Goal: Transaction & Acquisition: Purchase product/service

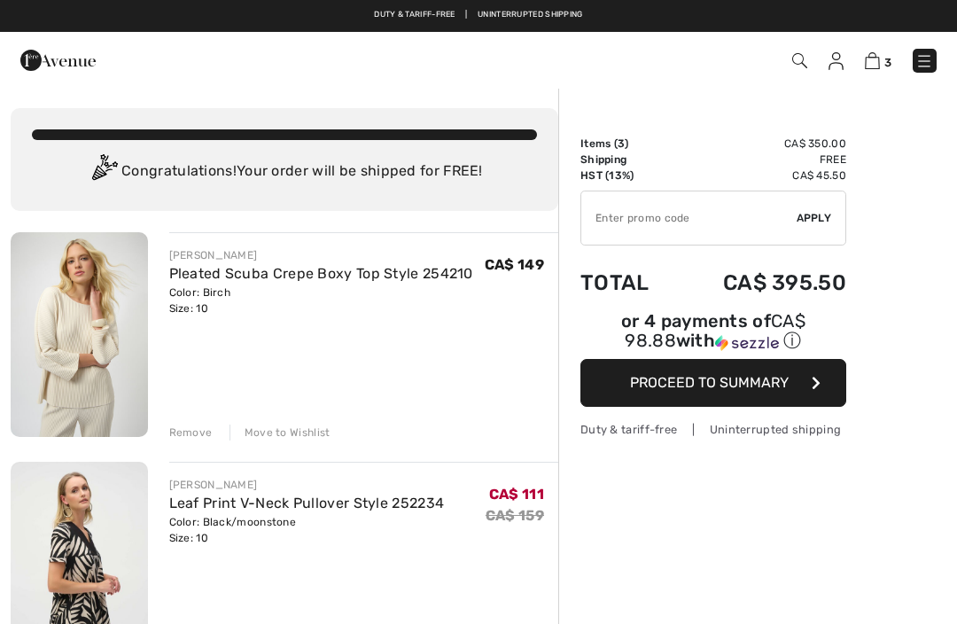
click at [796, 60] on img at bounding box center [799, 60] width 15 height 15
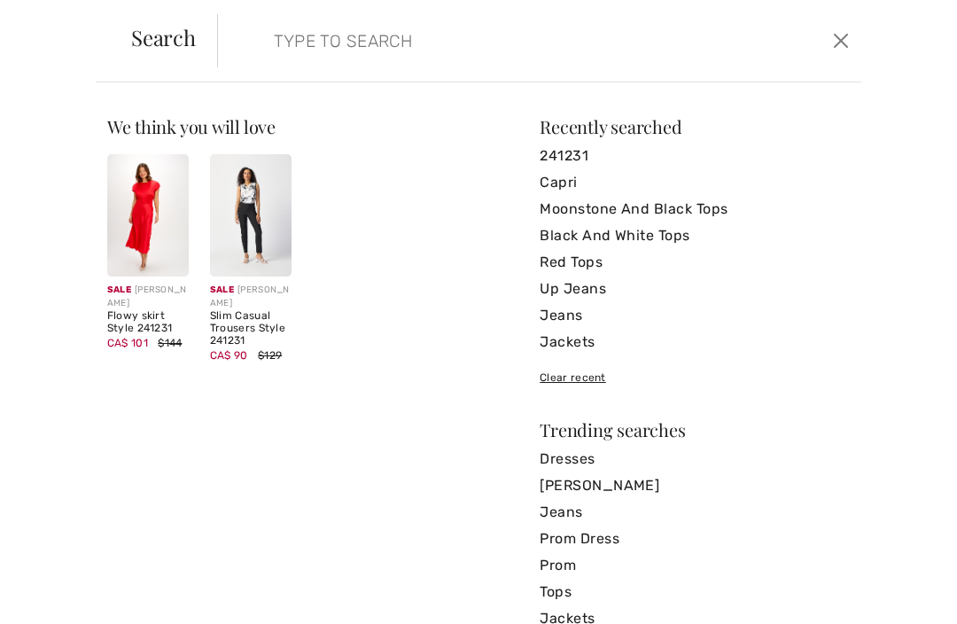
click at [306, 49] on input "search" at bounding box center [473, 40] width 426 height 53
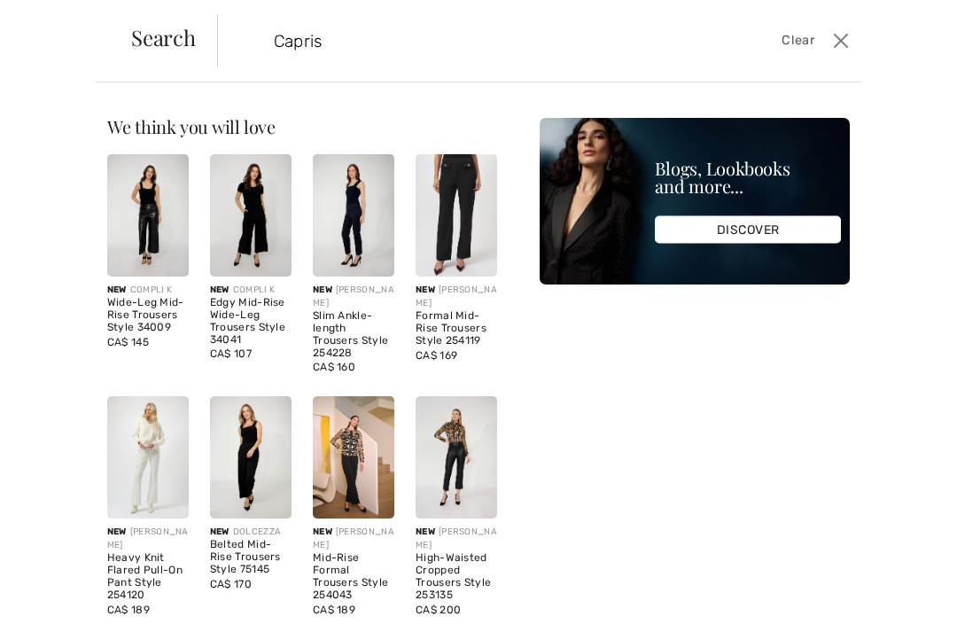
type input "Capris"
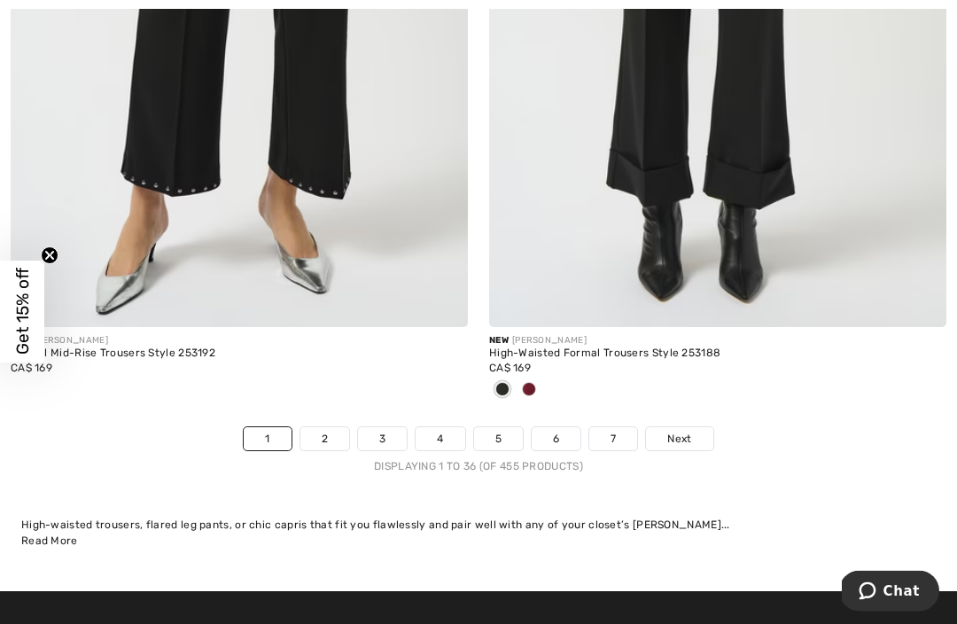
scroll to position [13974, 0]
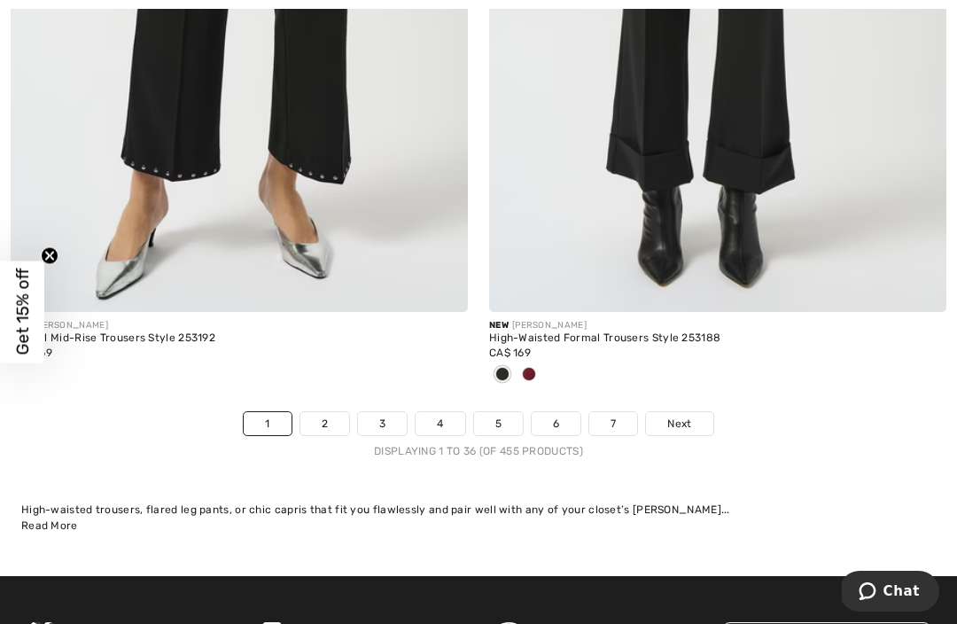
click at [333, 416] on link "2" at bounding box center [324, 423] width 49 height 23
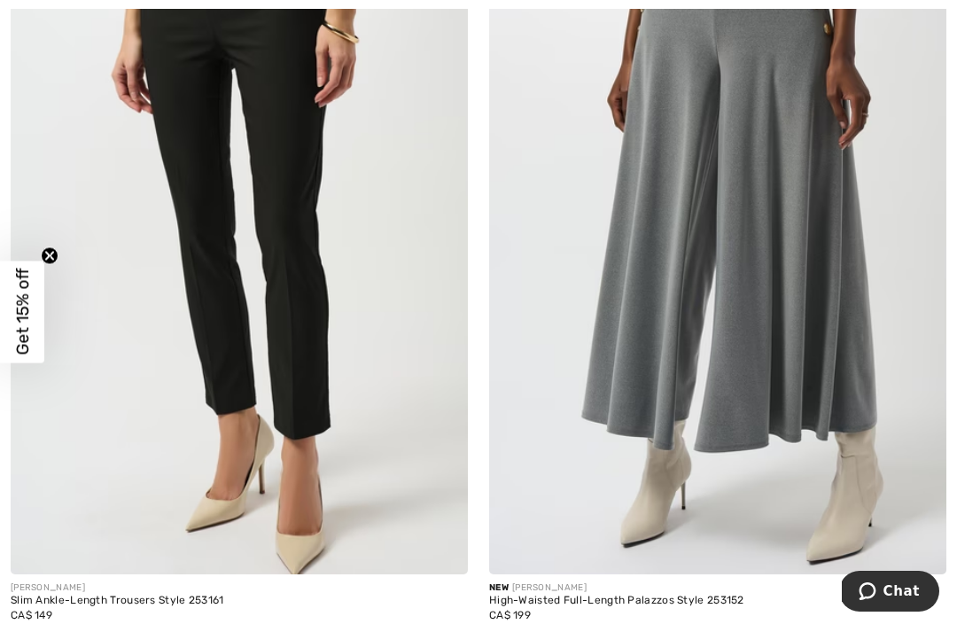
scroll to position [413, 0]
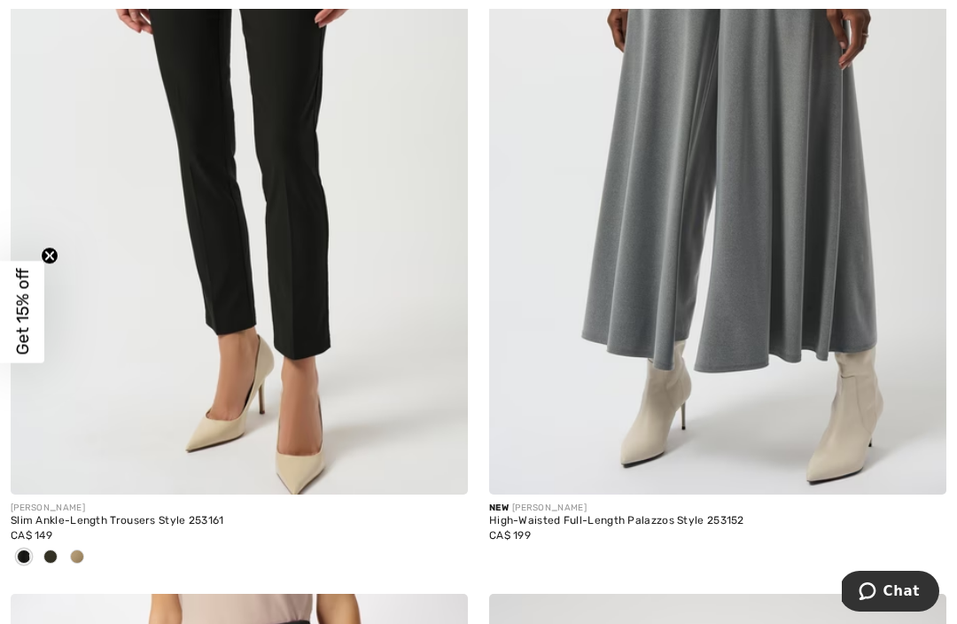
click at [324, 410] on img at bounding box center [239, 152] width 457 height 686
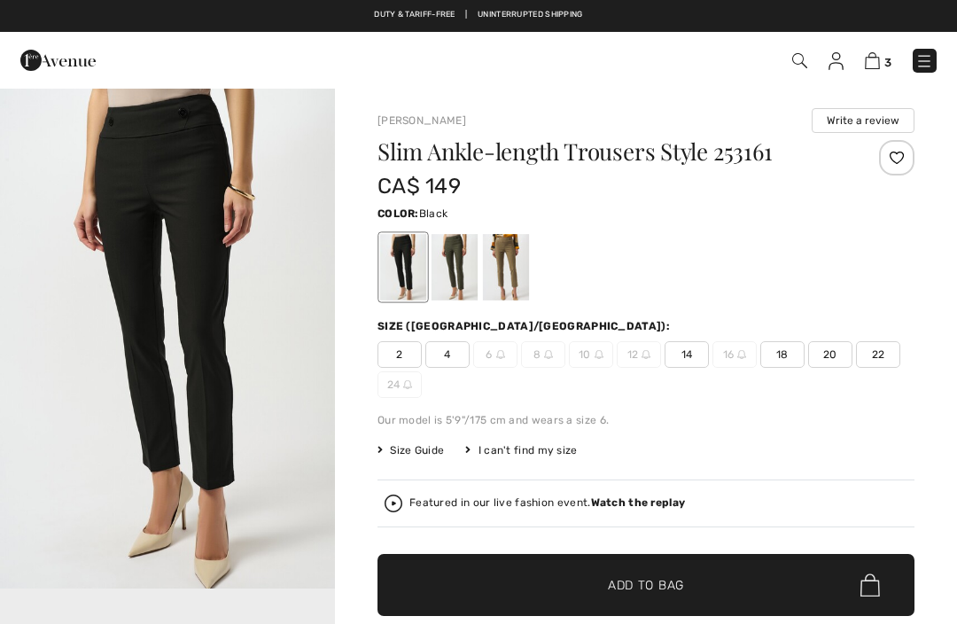
checkbox input "true"
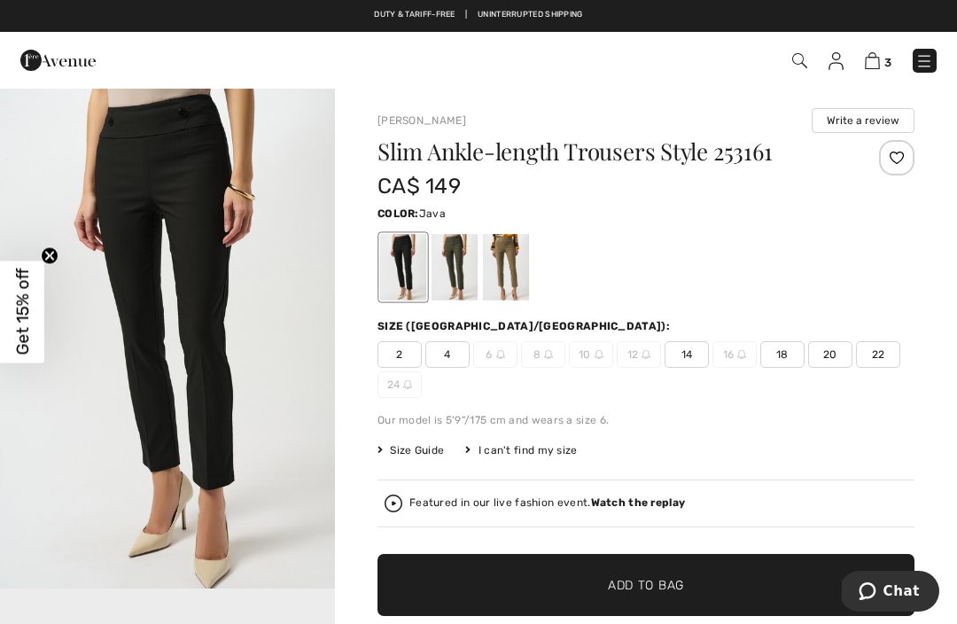
click at [509, 263] on div at bounding box center [506, 267] width 46 height 66
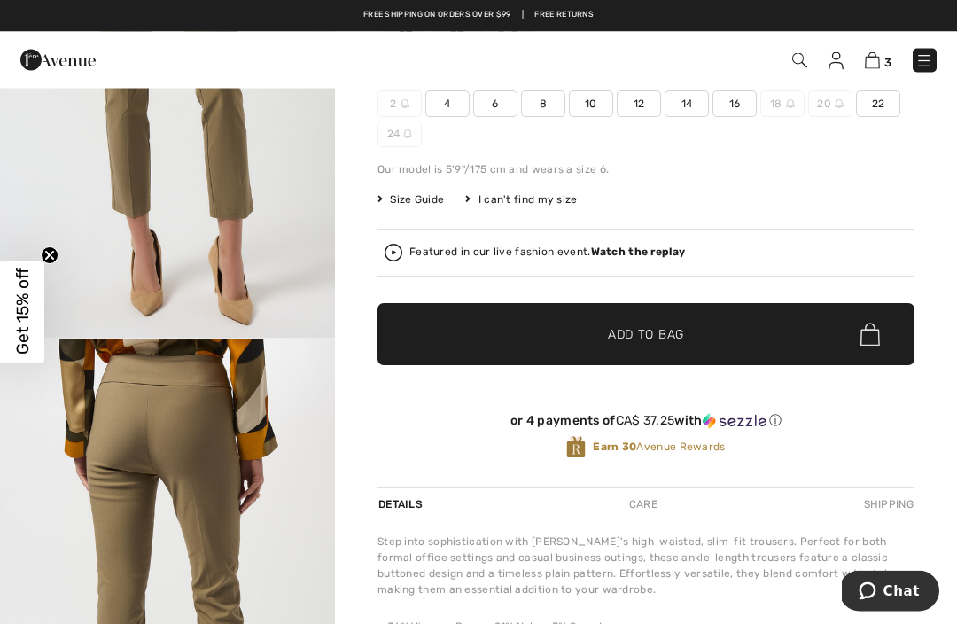
scroll to position [241, 0]
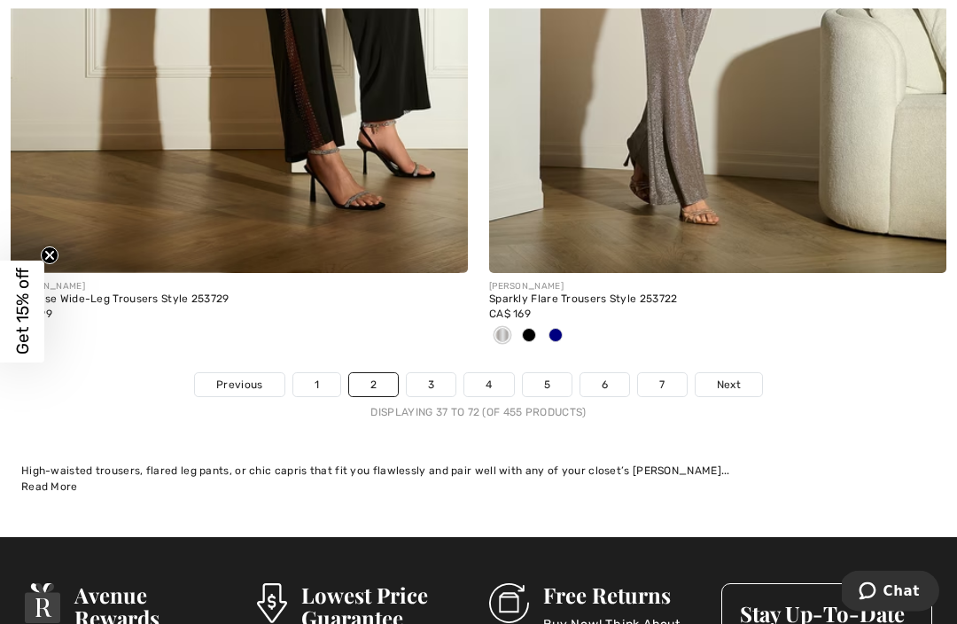
scroll to position [14016, 0]
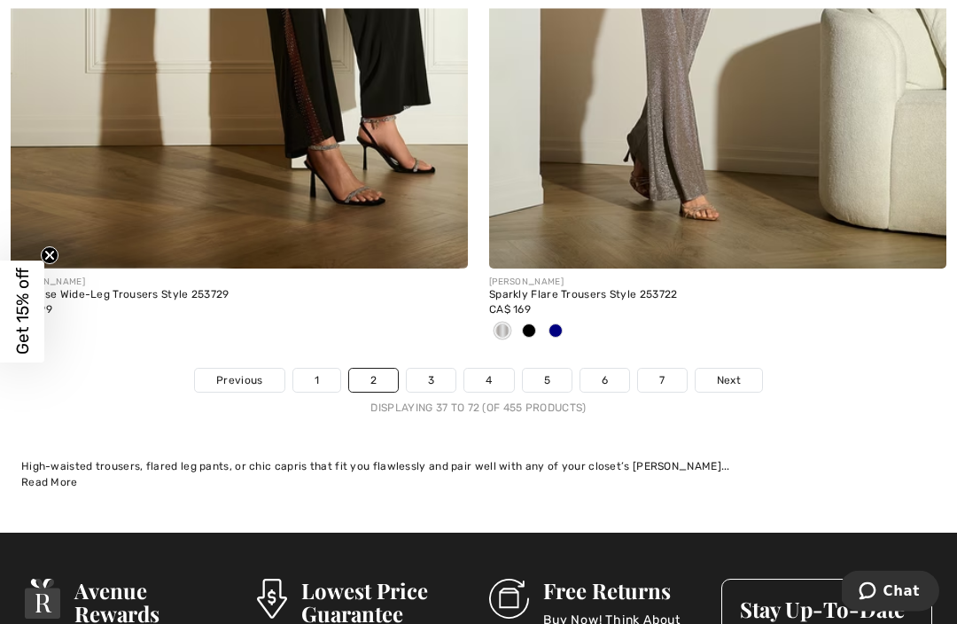
click at [433, 373] on link "3" at bounding box center [431, 380] width 49 height 23
click at [440, 369] on link "3" at bounding box center [431, 380] width 49 height 23
click at [738, 373] on span "Next" at bounding box center [729, 381] width 24 height 16
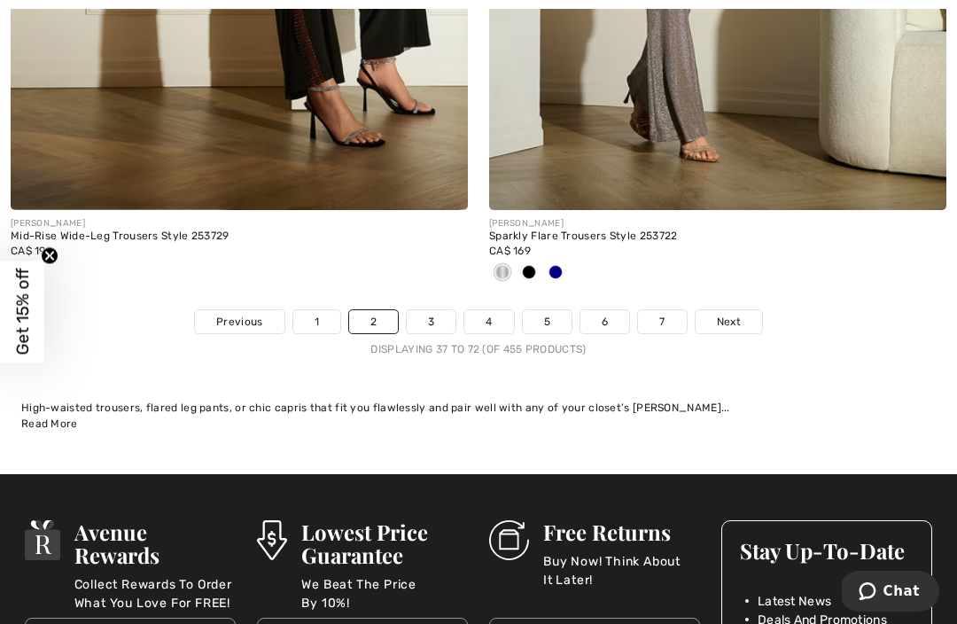
click at [756, 310] on link "Next" at bounding box center [728, 321] width 66 height 23
click at [732, 315] on span "Next" at bounding box center [729, 322] width 24 height 16
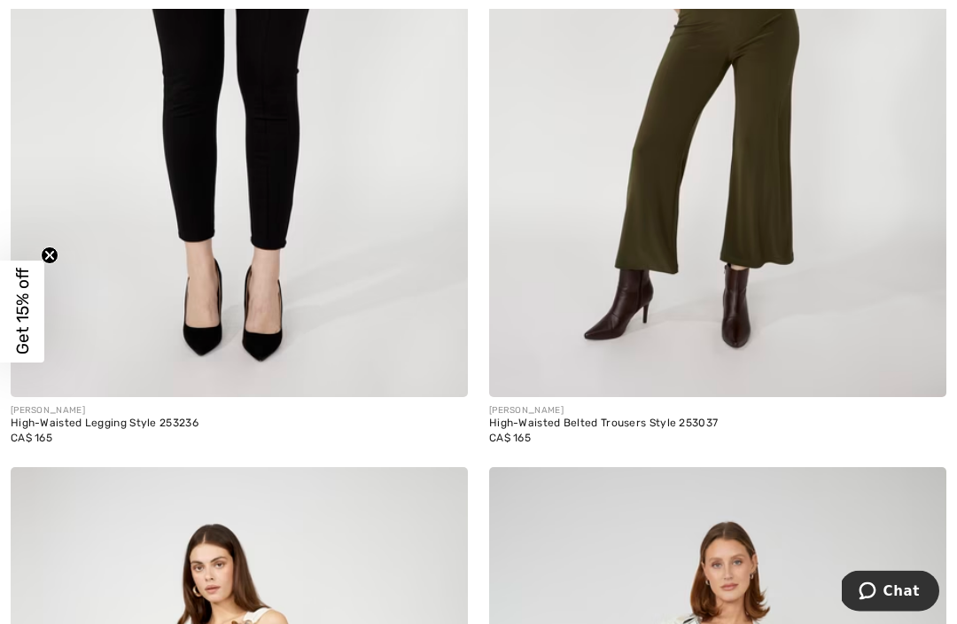
scroll to position [7489, 0]
click at [174, 408] on div "[PERSON_NAME]" at bounding box center [239, 410] width 457 height 13
click at [167, 430] on div "CA$ 165" at bounding box center [239, 438] width 457 height 16
click at [105, 422] on div "High-Waisted Legging Style 253236" at bounding box center [239, 423] width 457 height 12
click at [217, 278] on img at bounding box center [239, 54] width 457 height 686
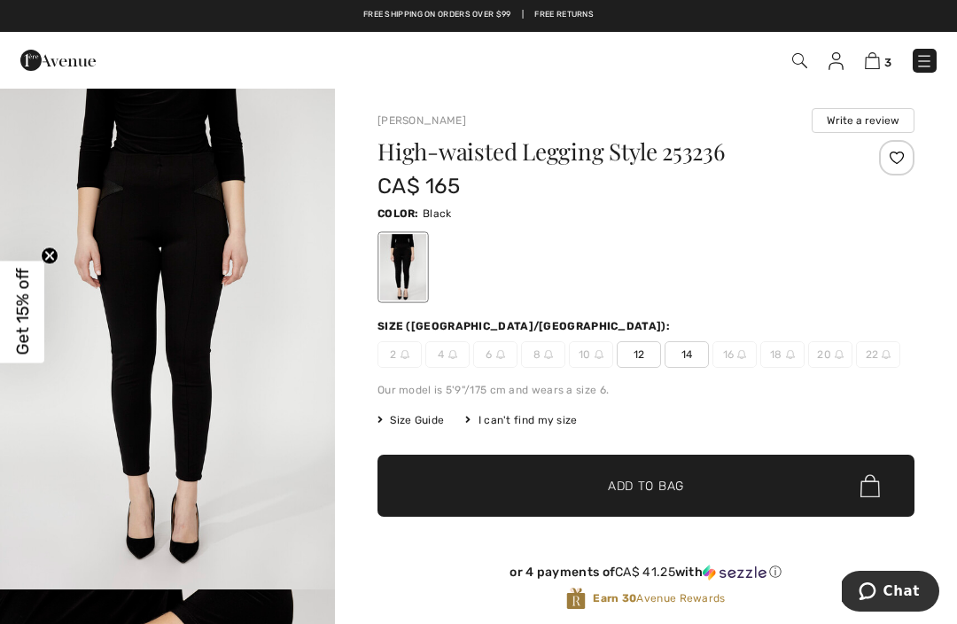
click at [430, 425] on span "Size Guide" at bounding box center [410, 420] width 66 height 16
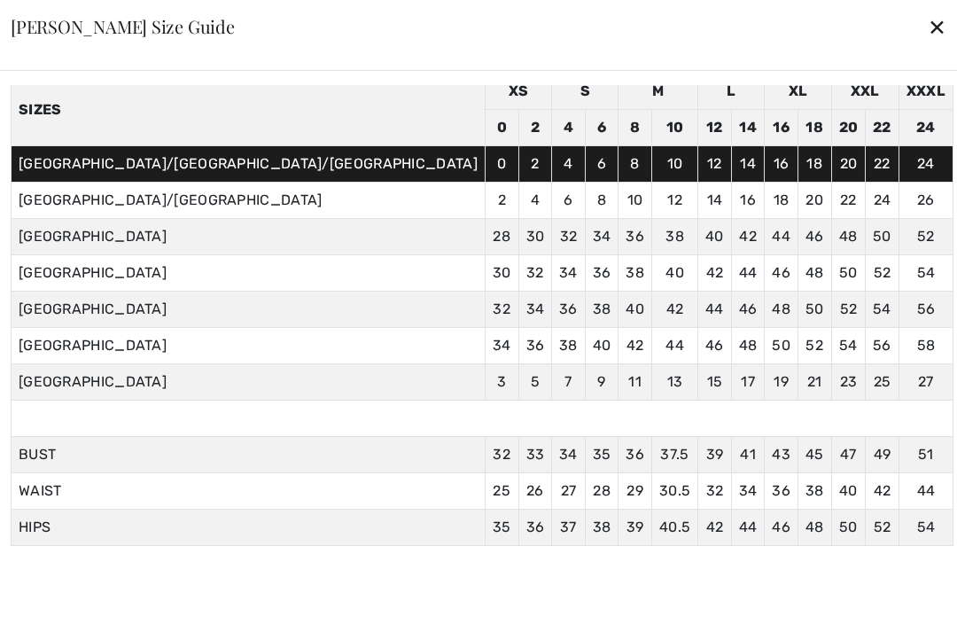
scroll to position [75, 0]
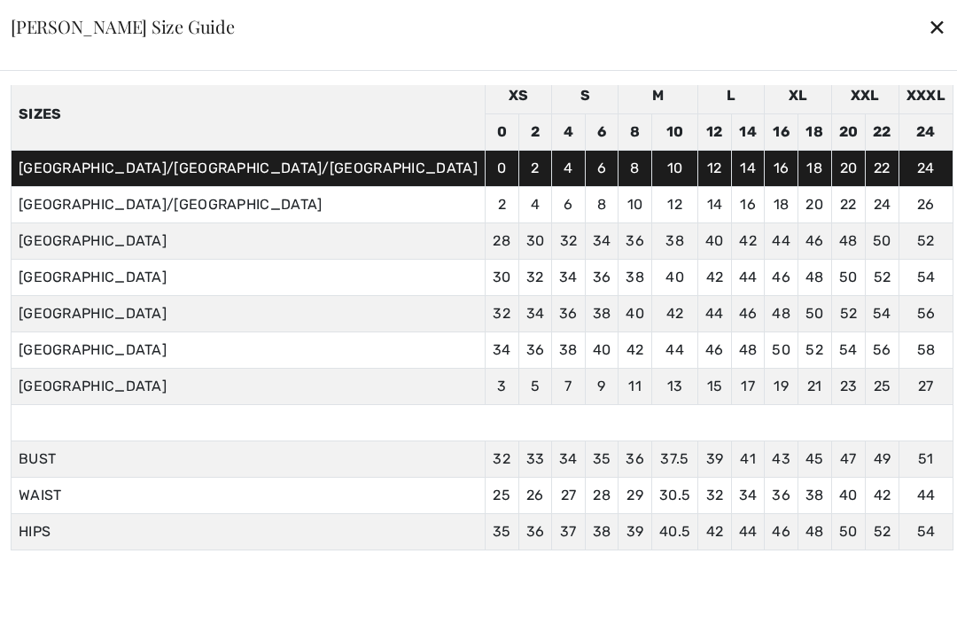
click at [544, 553] on div "Inches Centimeters Canada/US sizes displayed on site. Sizes XS S M L XL XXL XXX…" at bounding box center [482, 319] width 942 height 468
click at [927, 35] on div "✕" at bounding box center [936, 26] width 19 height 37
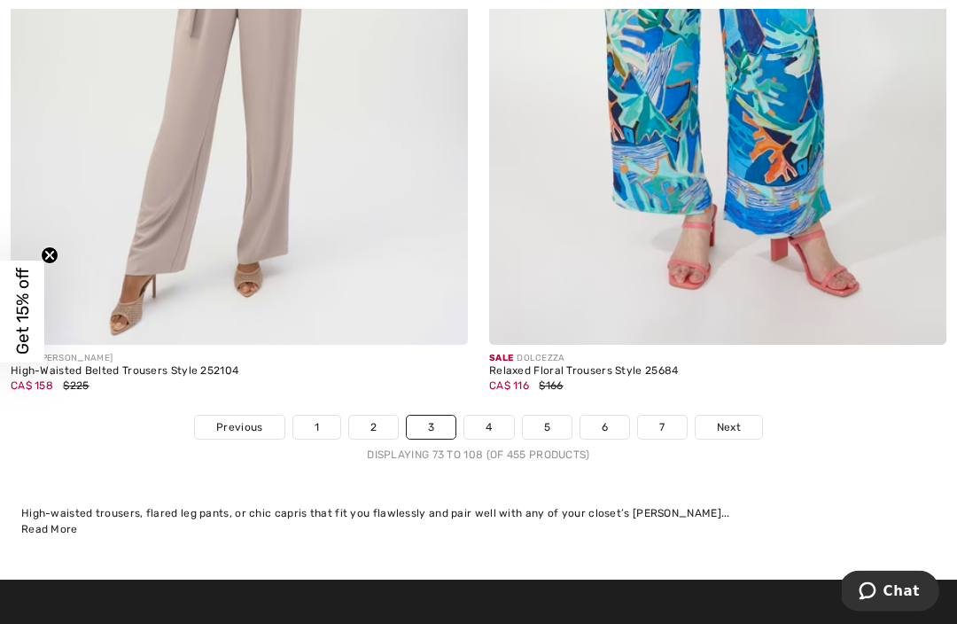
scroll to position [13766, 0]
click at [733, 419] on span "Next" at bounding box center [729, 427] width 24 height 16
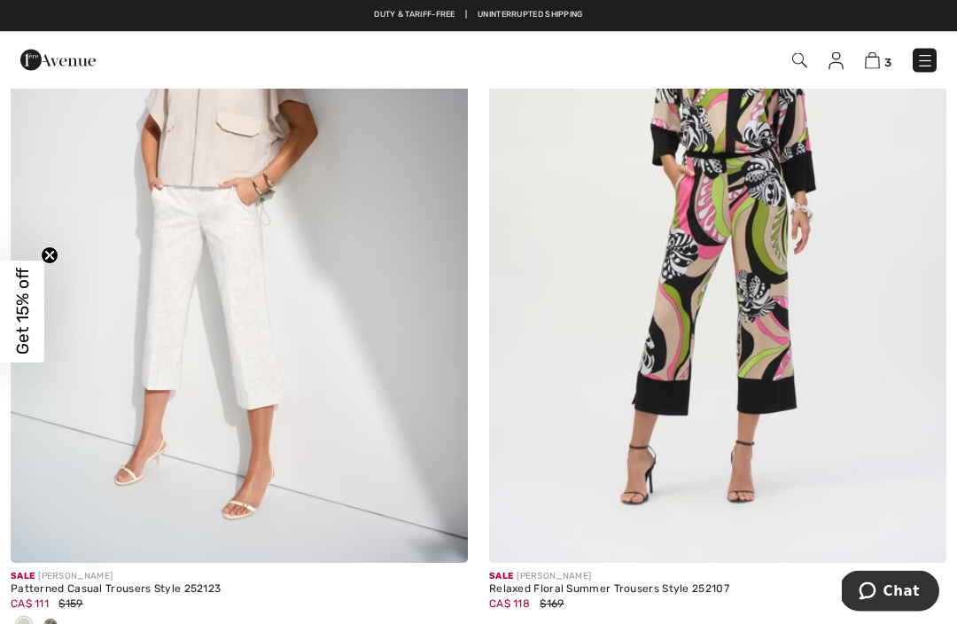
scroll to position [8194, 0]
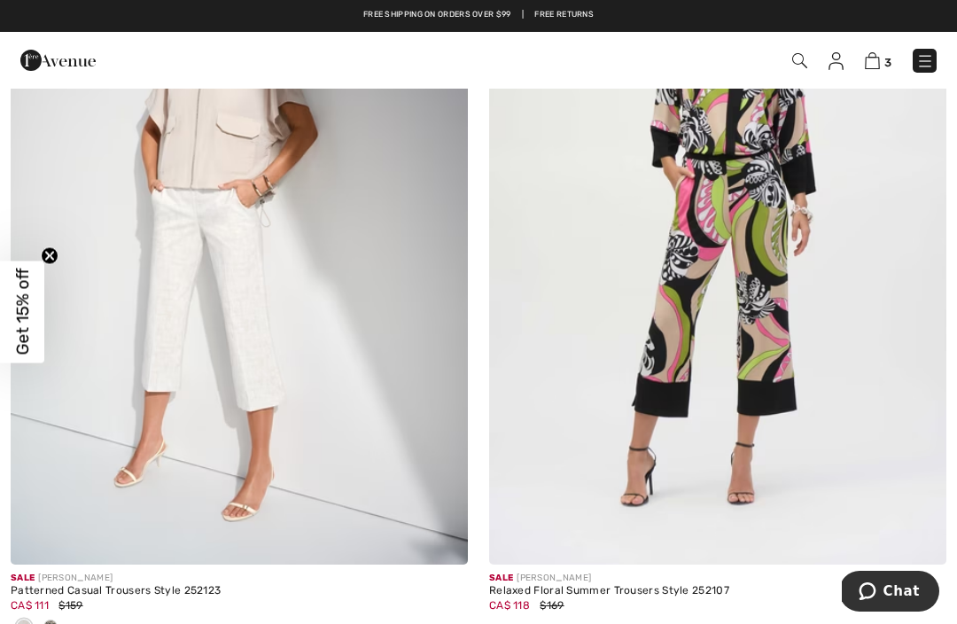
click at [162, 576] on div "Sale JOSEPH RIBKOFF" at bounding box center [239, 577] width 457 height 13
click at [182, 597] on div "CA$ 111 $159" at bounding box center [239, 605] width 457 height 16
click at [50, 597] on div "CA$ 111 $159" at bounding box center [239, 605] width 457 height 16
click at [194, 430] on img at bounding box center [239, 222] width 457 height 686
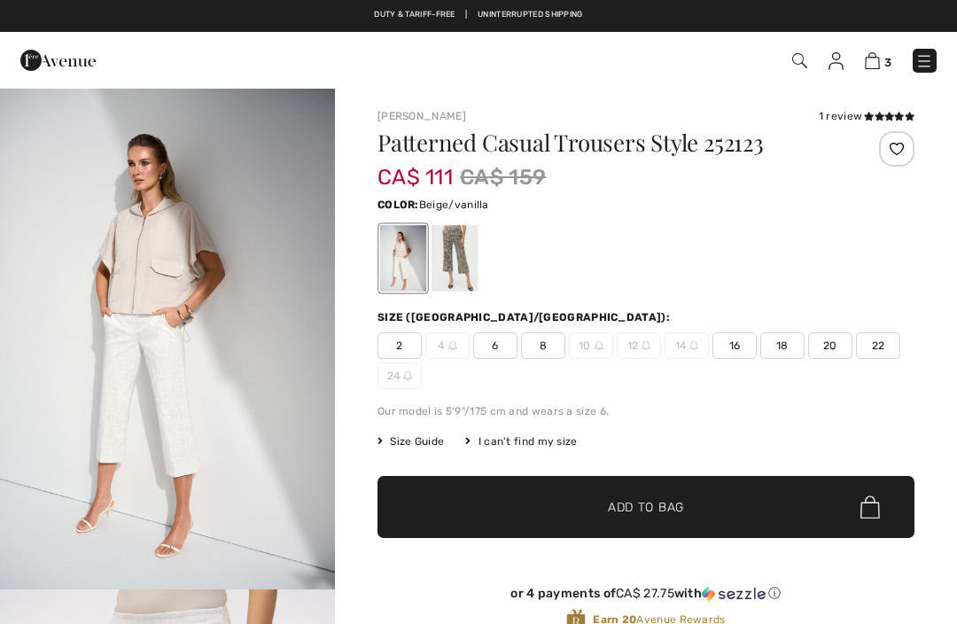
checkbox input "true"
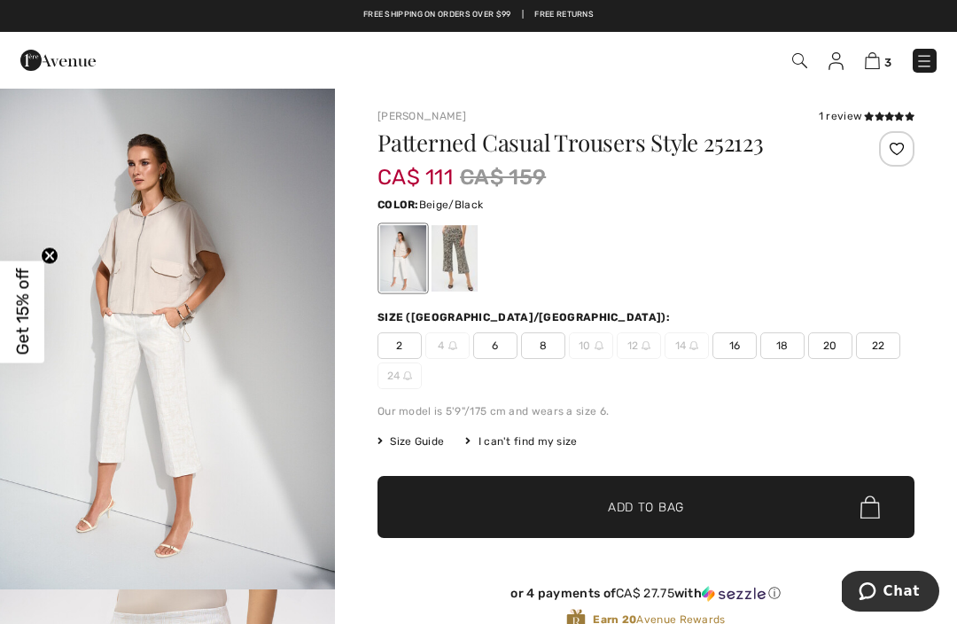
click at [461, 277] on div at bounding box center [454, 258] width 46 height 66
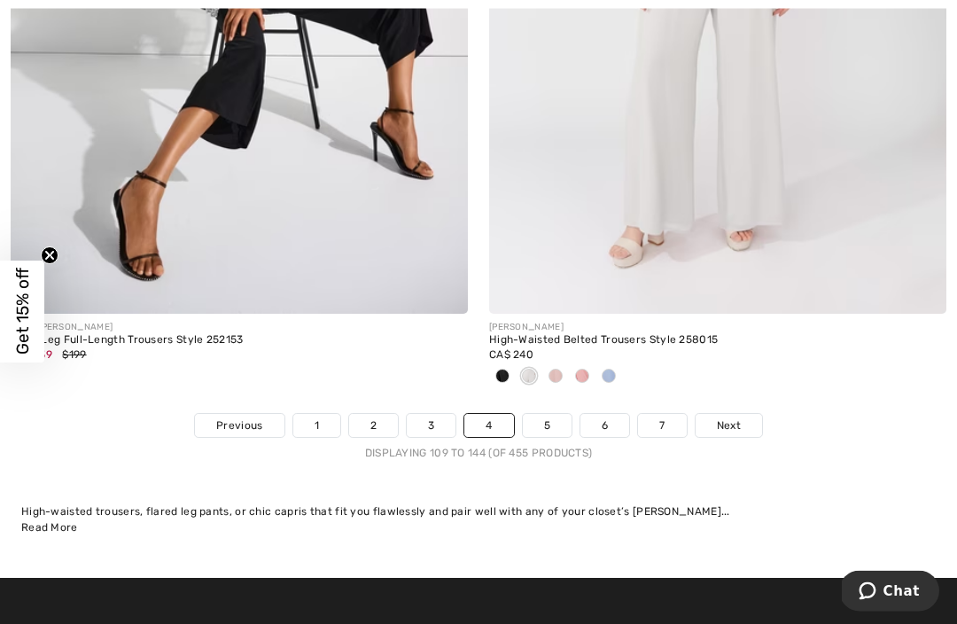
scroll to position [14001, 0]
click at [753, 414] on link "Next" at bounding box center [728, 425] width 66 height 23
click at [721, 417] on span "Next" at bounding box center [729, 425] width 24 height 16
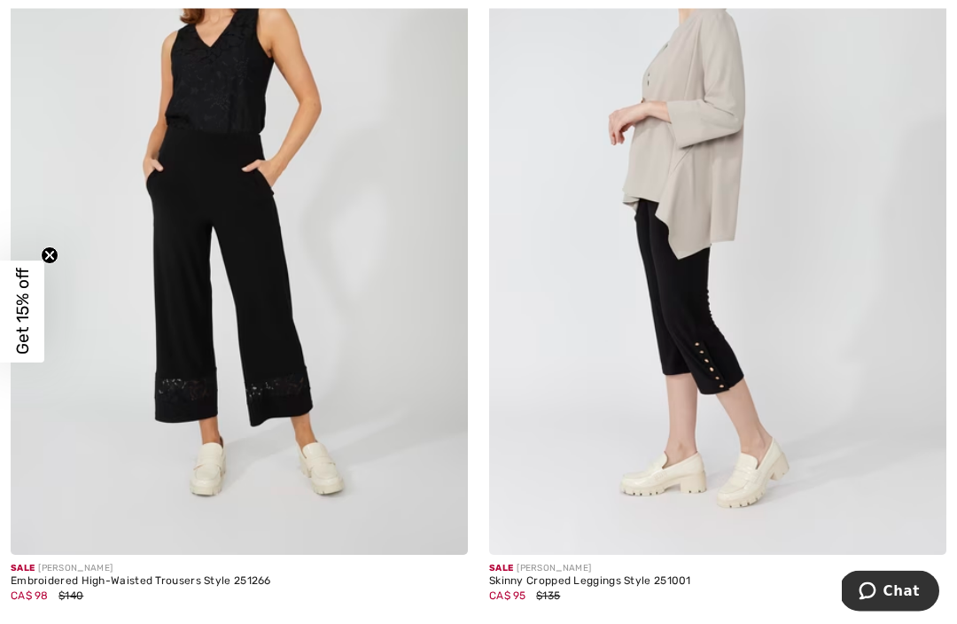
scroll to position [354, 0]
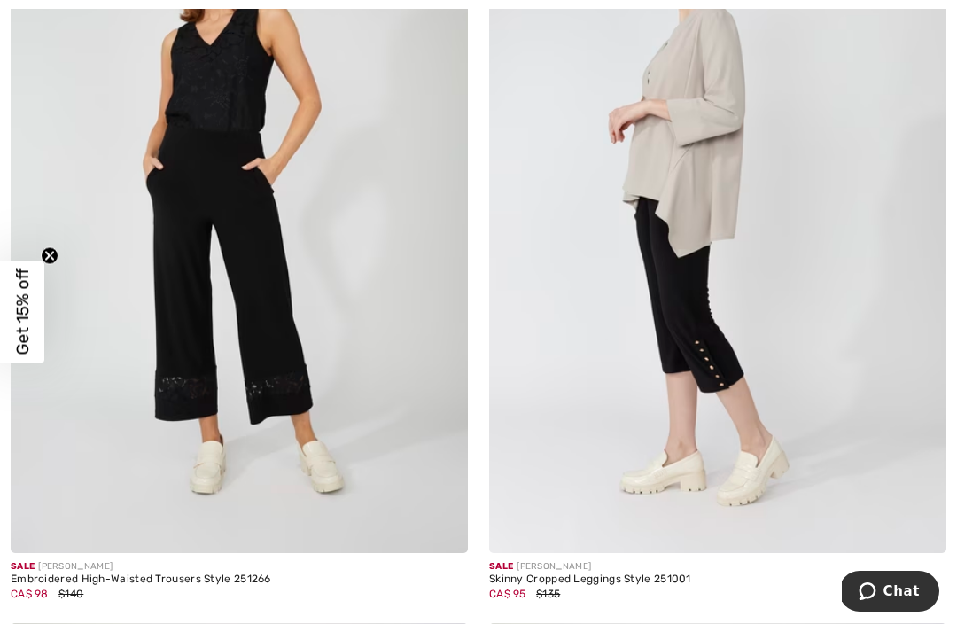
click at [732, 503] on img at bounding box center [717, 210] width 457 height 686
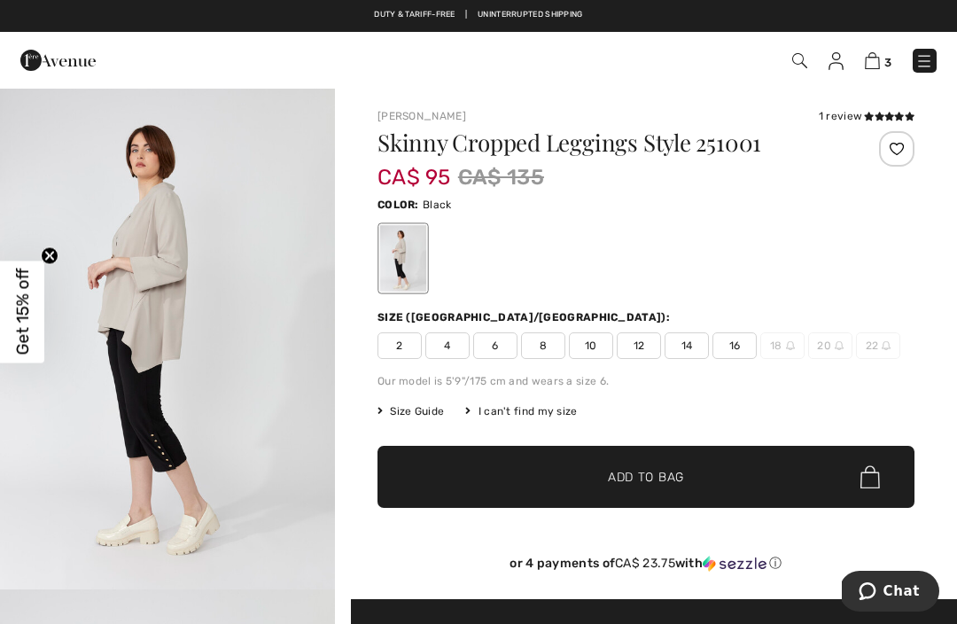
click at [425, 416] on span "Size Guide" at bounding box center [410, 411] width 66 height 16
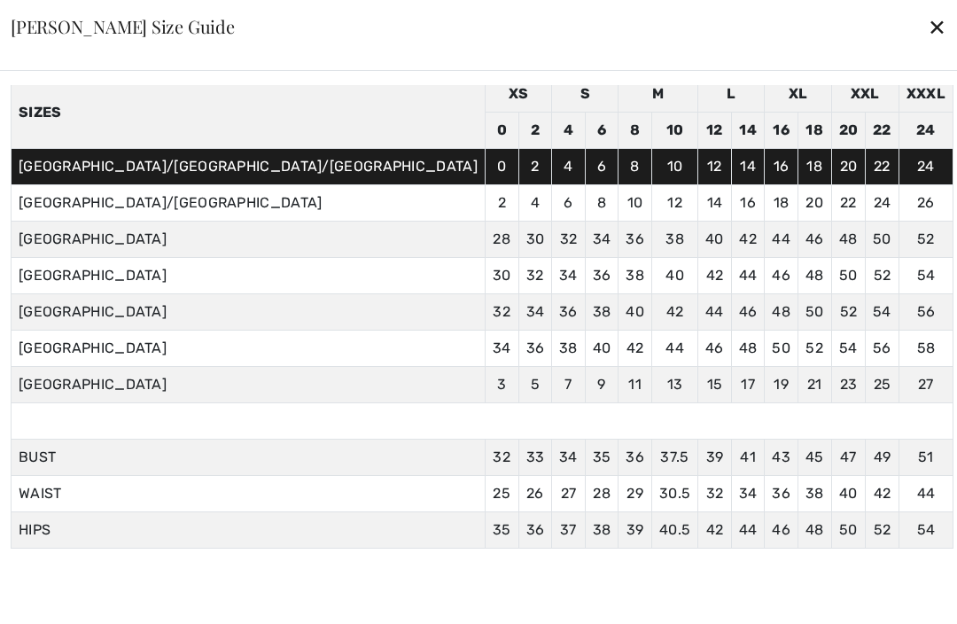
scroll to position [75, 0]
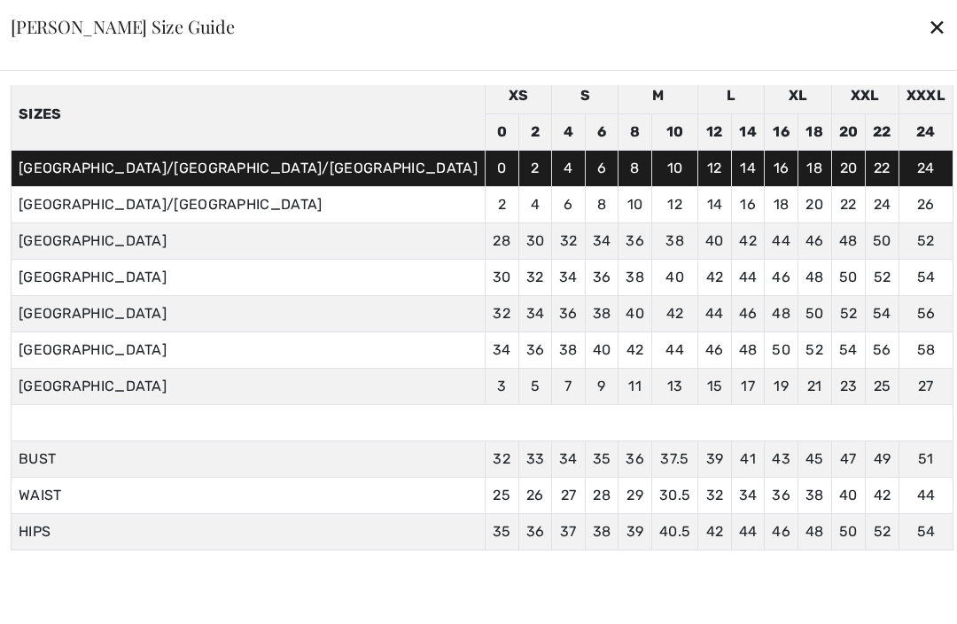
click at [542, 553] on div "Inches Centimeters [GEOGRAPHIC_DATA]/US sizes displayed on site. Sizes XS S M L…" at bounding box center [482, 319] width 942 height 468
click at [927, 27] on div "✕" at bounding box center [936, 26] width 19 height 37
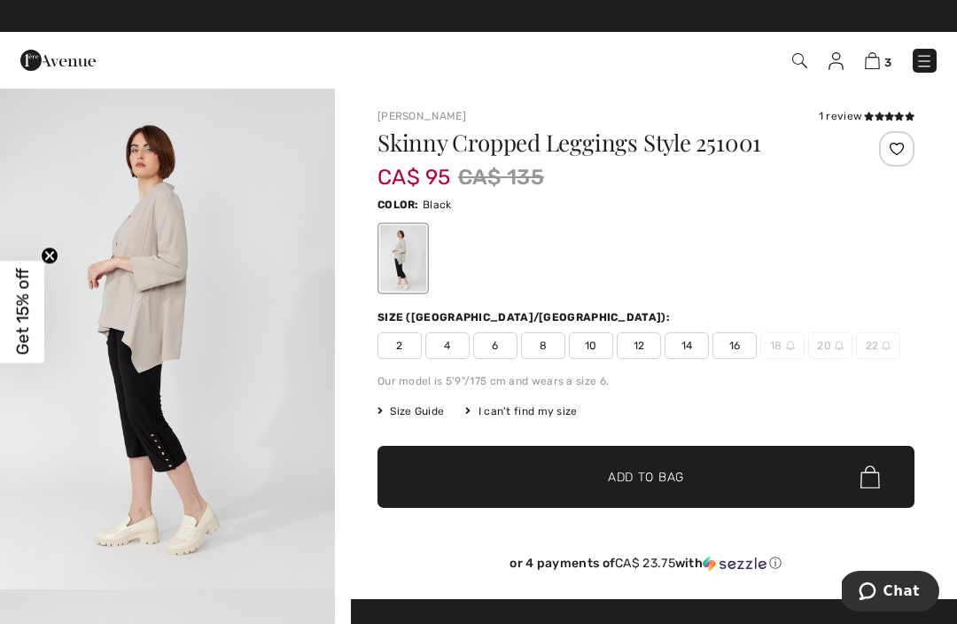
click at [597, 353] on span "10" at bounding box center [591, 345] width 44 height 27
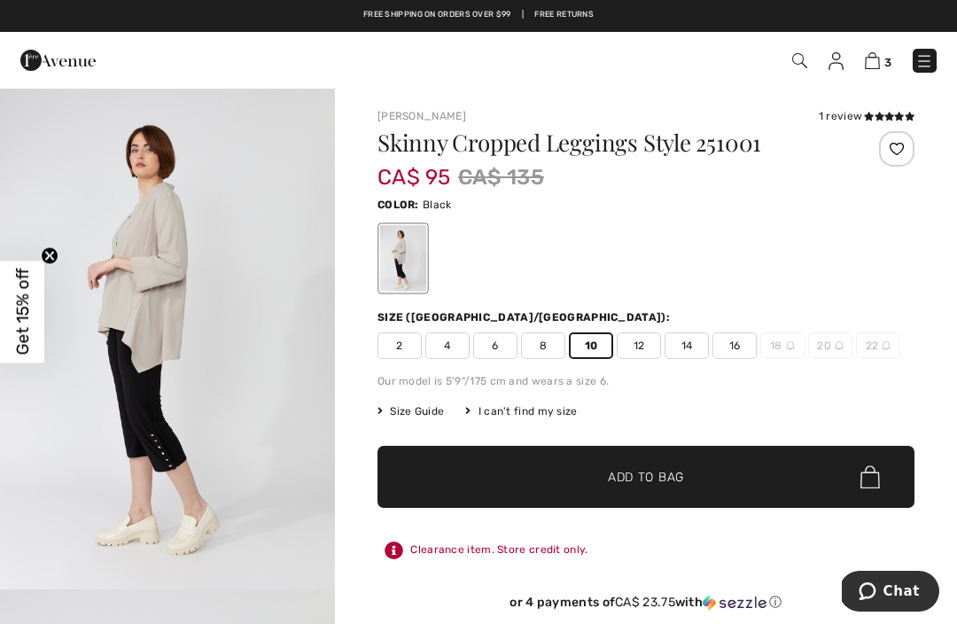
click at [704, 481] on span "✔ Added to Bag Add to Bag" at bounding box center [645, 477] width 537 height 62
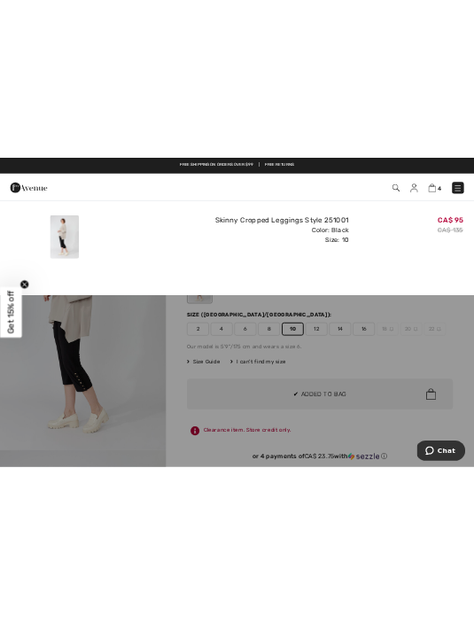
scroll to position [0, 0]
